Goal: Transaction & Acquisition: Purchase product/service

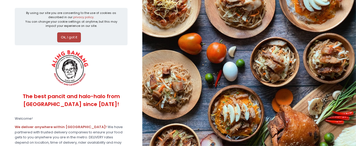
click at [71, 38] on button "Ok, I got it" at bounding box center [69, 37] width 24 height 10
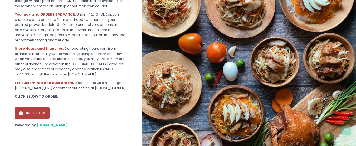
scroll to position [111, 0]
click at [37, 114] on button "ORDER NOW" at bounding box center [32, 113] width 35 height 13
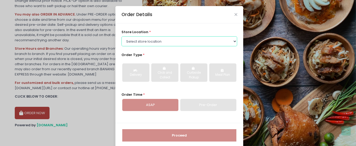
click at [234, 42] on select "Select store location ALING BANANG - San Juan ALING BANANG - Quezon City ALING …" at bounding box center [179, 41] width 116 height 10
select select "61445fa8c0144a0f30d77b95"
click at [121, 36] on select "Select store location ALING BANANG - San Juan ALING BANANG - Quezon City ALING …" at bounding box center [179, 41] width 116 height 10
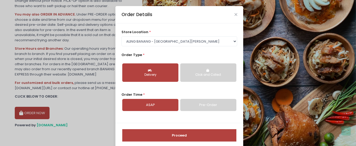
click at [160, 74] on div "Delivery" at bounding box center [150, 75] width 49 height 5
click at [167, 105] on link "ASAP" at bounding box center [150, 105] width 56 height 12
click at [154, 31] on div "store location * Select store location ALING BANANG - San Juan ALING BANANG - Q…" at bounding box center [179, 38] width 116 height 17
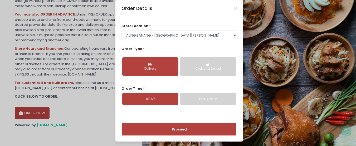
scroll to position [8, 0]
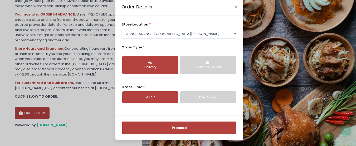
click at [179, 128] on button "Proceed" at bounding box center [179, 128] width 114 height 13
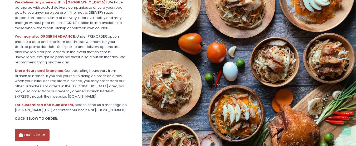
scroll to position [58, 0]
